Goal: Transaction & Acquisition: Purchase product/service

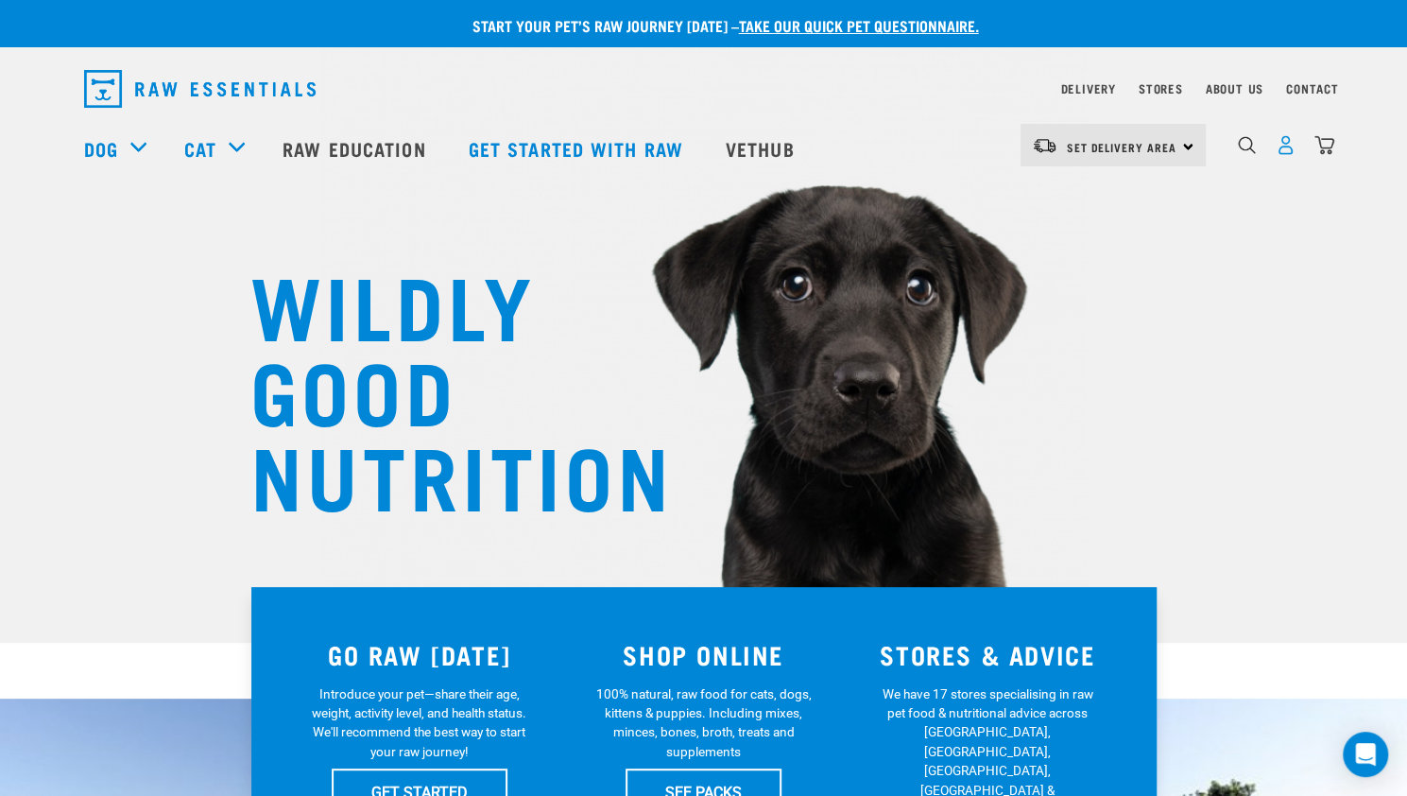
click at [1280, 148] on img "dropdown navigation" at bounding box center [1286, 145] width 20 height 20
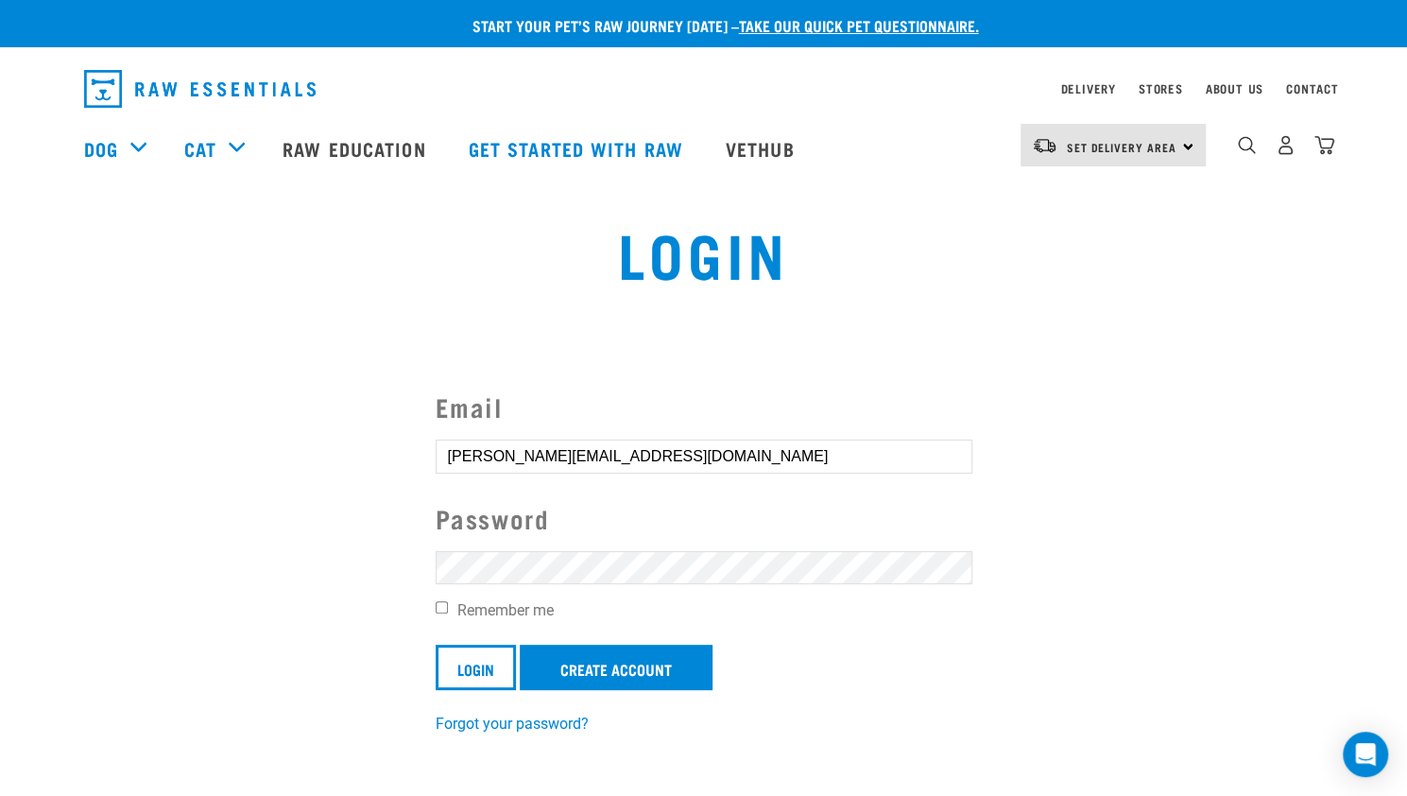
click at [439, 613] on label "Remember me" at bounding box center [704, 610] width 537 height 23
click at [439, 613] on input "Remember me" at bounding box center [442, 607] width 12 height 12
checkbox input "true"
click at [459, 658] on input "Login" at bounding box center [476, 667] width 80 height 45
click at [43, 362] on button "delete" at bounding box center [34, 352] width 19 height 19
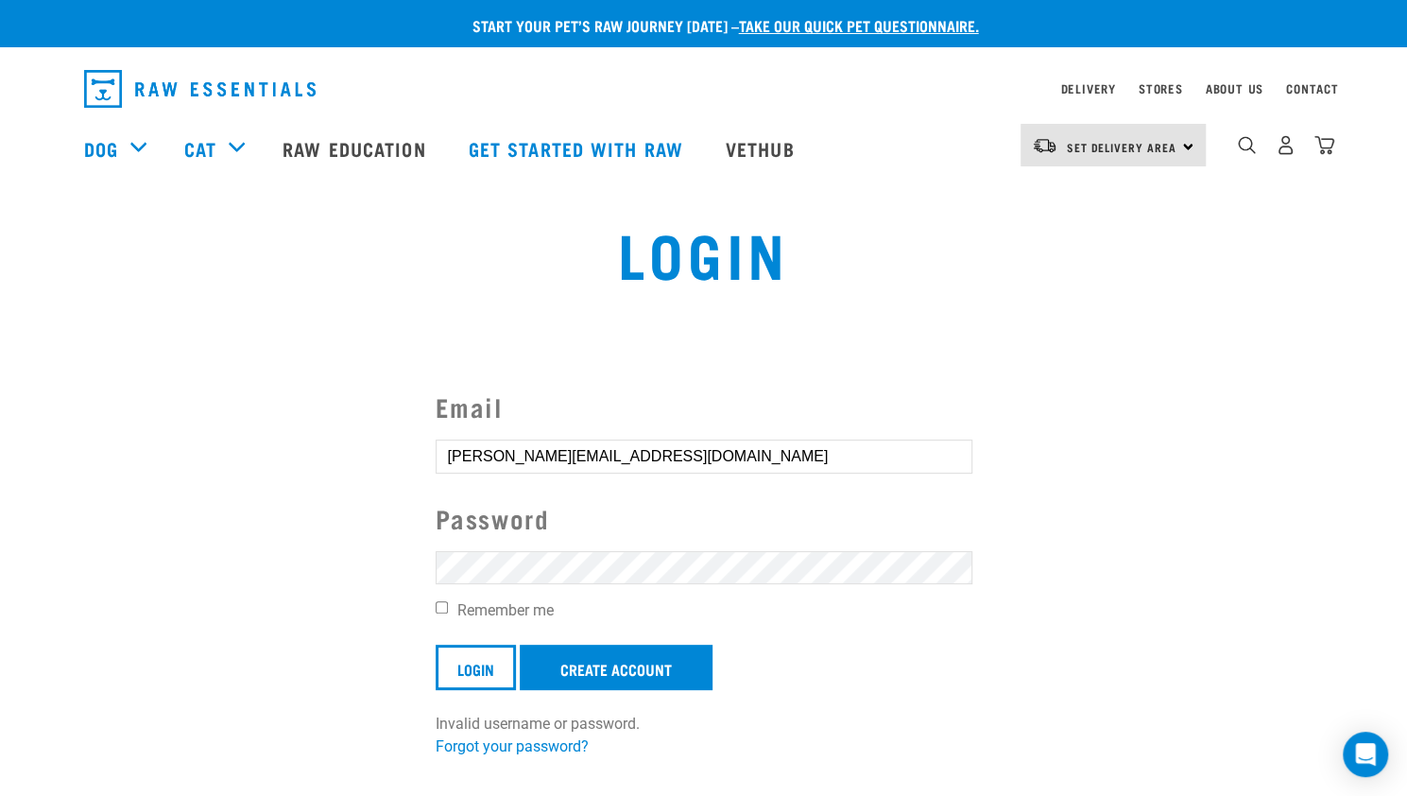
click at [436, 645] on input "Login" at bounding box center [476, 667] width 80 height 45
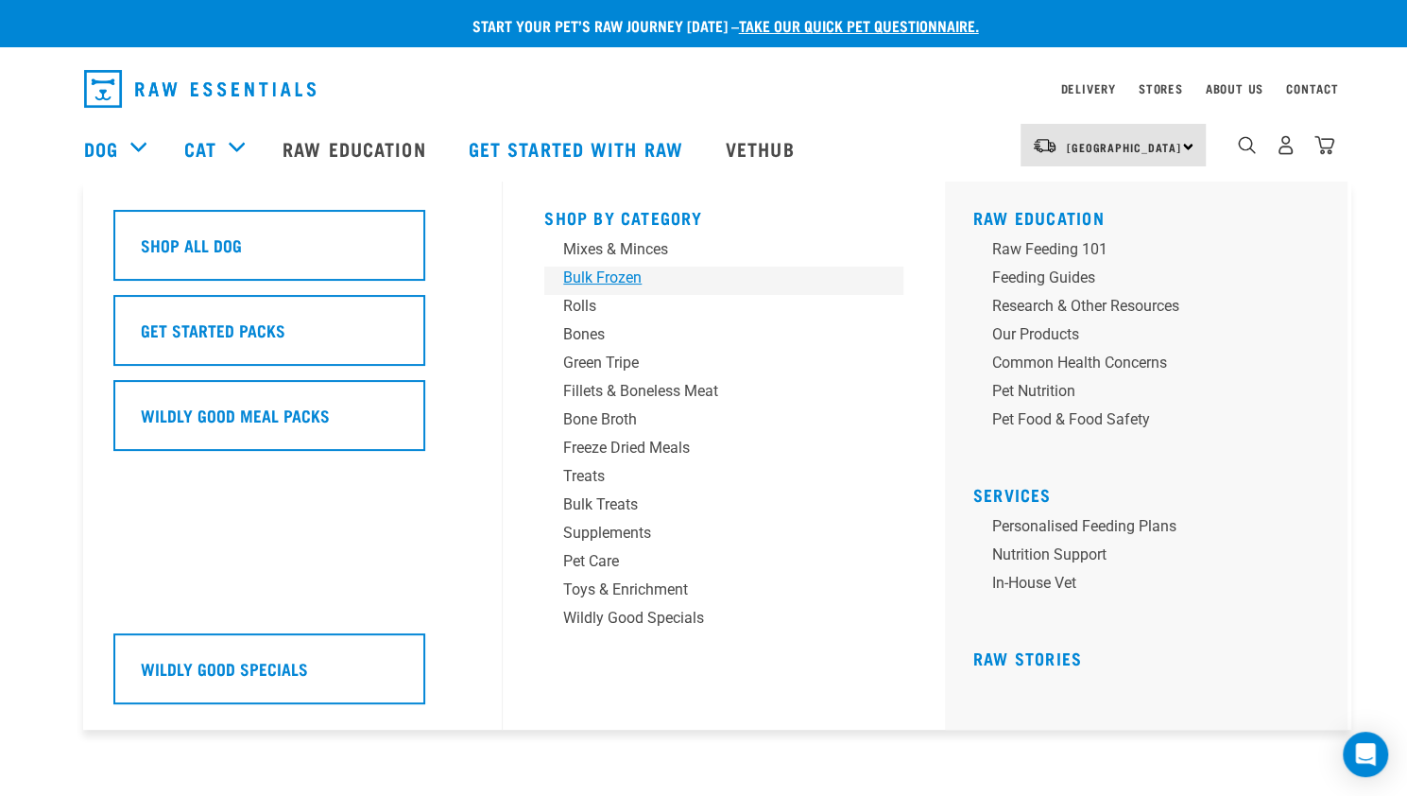
click at [607, 285] on div "Bulk Frozen" at bounding box center [710, 278] width 295 height 23
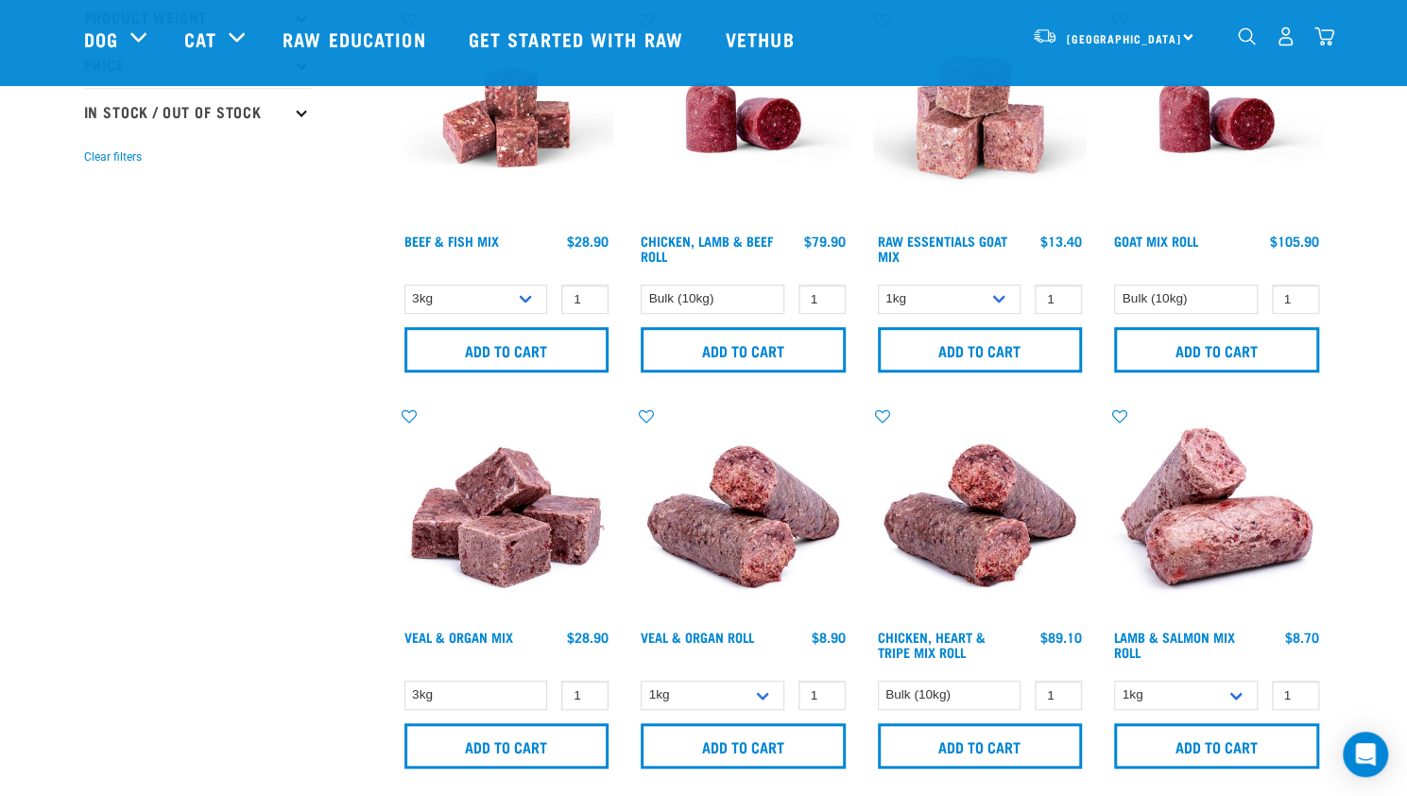
scroll to position [546, 0]
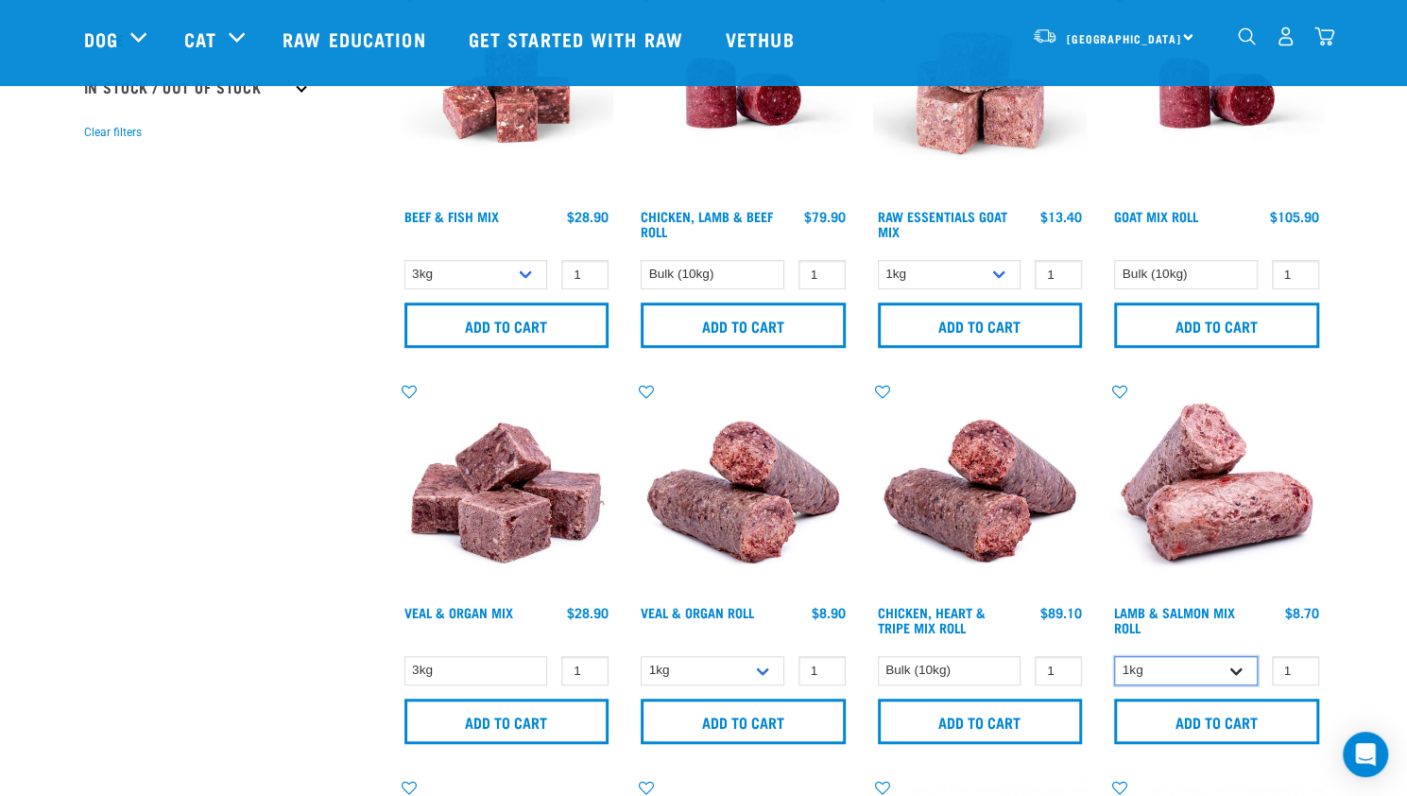
click at [1220, 682] on select "1kg Bulk (10kg) Bulk (20kg)" at bounding box center [1186, 670] width 144 height 29
select select "913"
click at [1114, 656] on select "1kg Bulk (10kg) Bulk (20kg)" at bounding box center [1186, 670] width 144 height 29
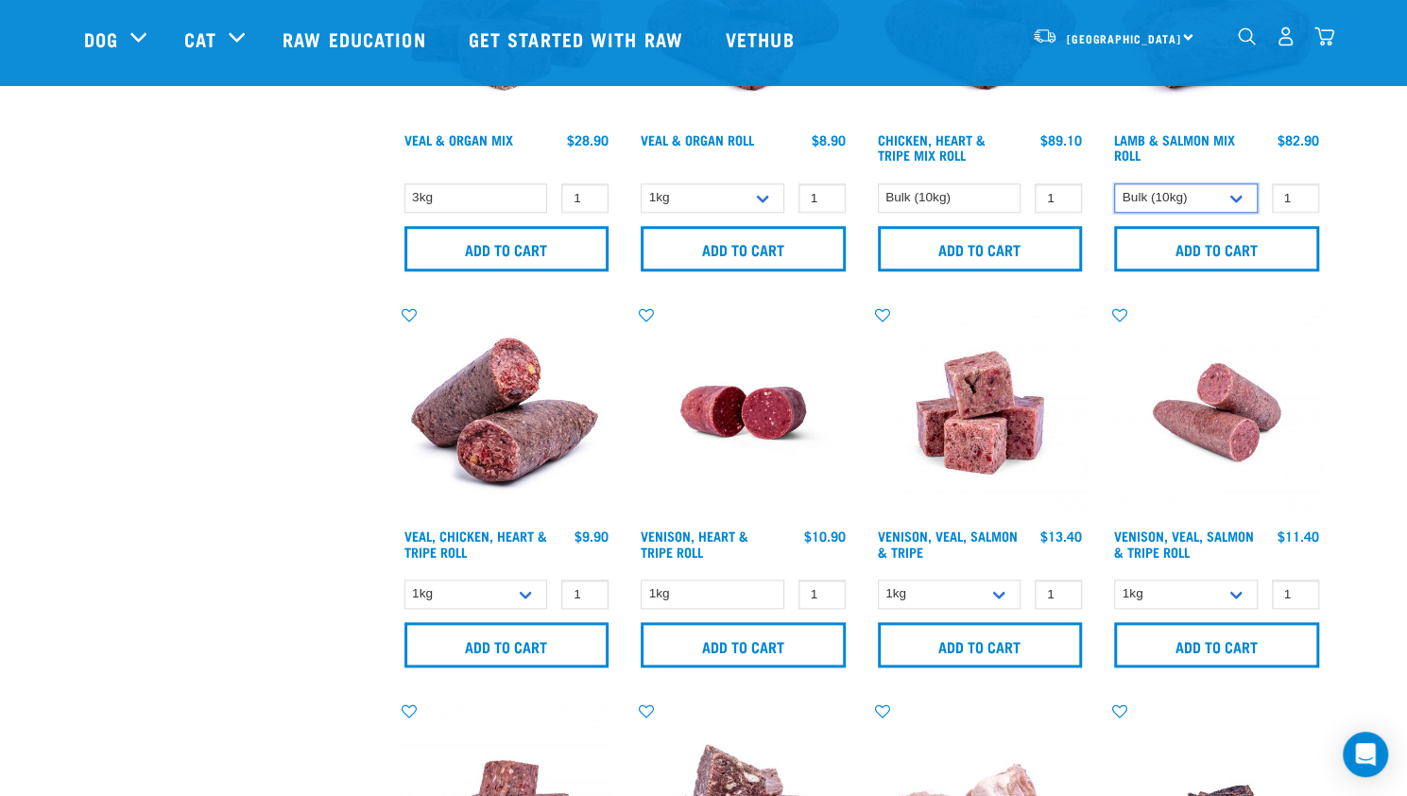
scroll to position [1007, 0]
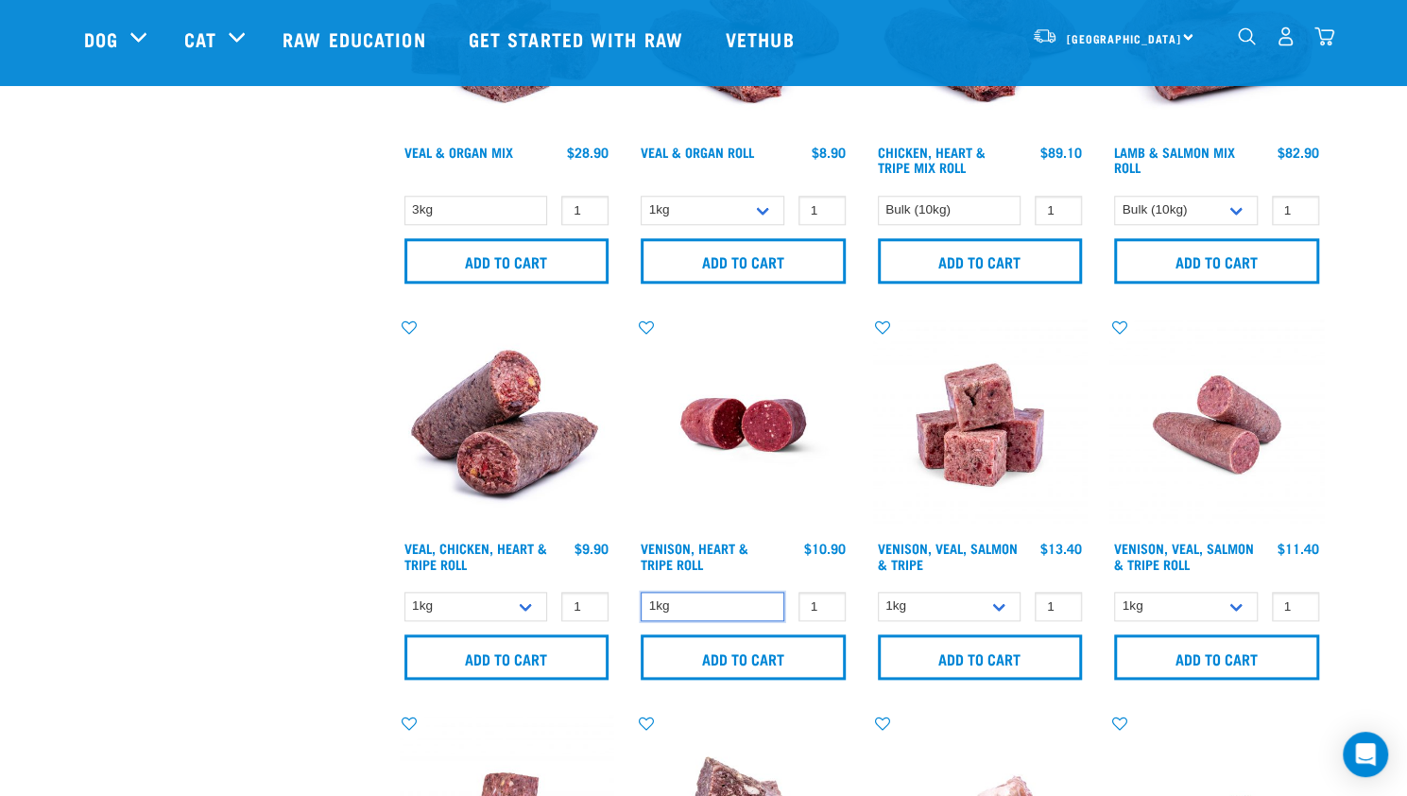
click at [744, 599] on select "1kg" at bounding box center [713, 606] width 144 height 29
